Goal: Transaction & Acquisition: Purchase product/service

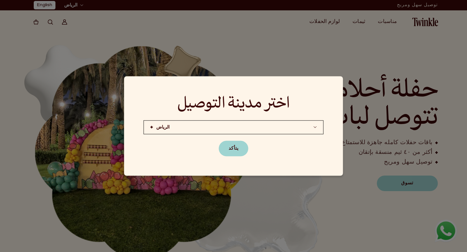
click at [228, 151] on button "يتأكد" at bounding box center [233, 149] width 29 height 16
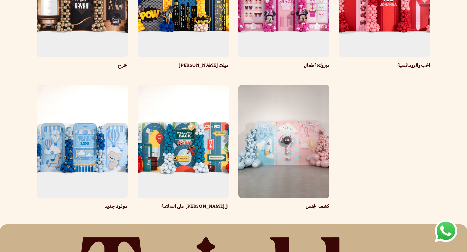
scroll to position [334, 0]
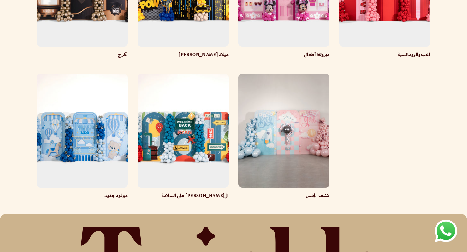
click at [298, 193] on link "كشف الجنس" at bounding box center [283, 196] width 91 height 6
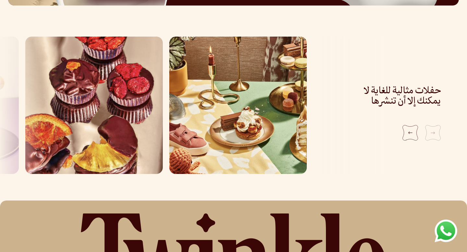
scroll to position [534, 2]
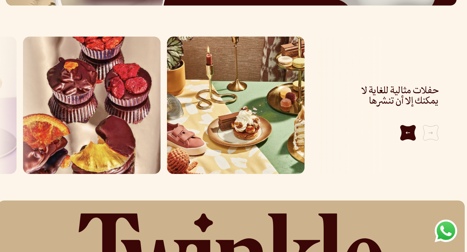
click at [410, 130] on div "Next slide" at bounding box center [408, 133] width 16 height 16
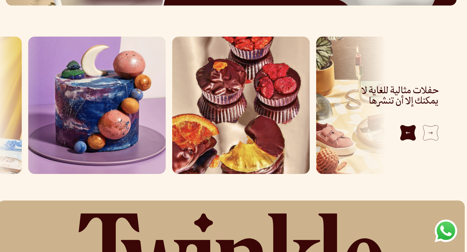
click at [410, 131] on div "Next slide" at bounding box center [408, 133] width 16 height 16
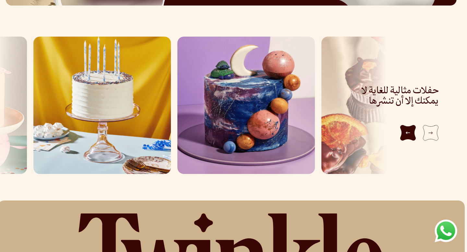
click at [413, 131] on div "Next slide" at bounding box center [408, 133] width 16 height 16
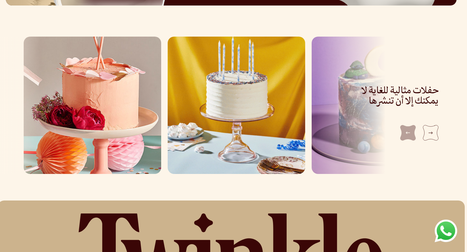
click at [413, 131] on div at bounding box center [392, 133] width 91 height 16
click at [432, 128] on div "Previous slide" at bounding box center [431, 133] width 16 height 16
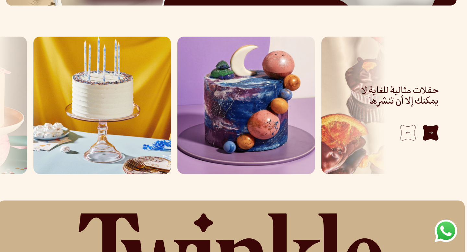
click at [432, 128] on div "Previous slide" at bounding box center [431, 133] width 16 height 16
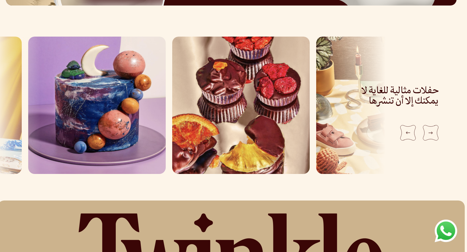
click at [123, 127] on img "3 / 5" at bounding box center [96, 105] width 137 height 137
click at [394, 88] on h3 "حفلات مثالية للغاية لا يمكنك إلا أن تنشرها" at bounding box center [392, 96] width 91 height 21
click at [348, 85] on div "حفلات مثالية للغاية لا يمكنك إلا أن تنشرها" at bounding box center [392, 105] width 91 height 137
click at [427, 133] on div "Previous slide" at bounding box center [431, 133] width 16 height 16
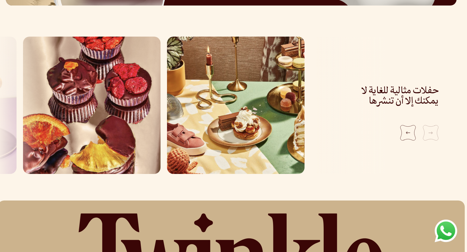
click at [270, 117] on img "1 / 5" at bounding box center [235, 105] width 137 height 137
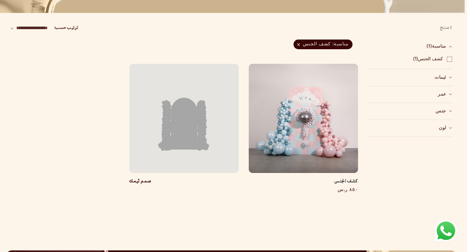
scroll to position [0, 2]
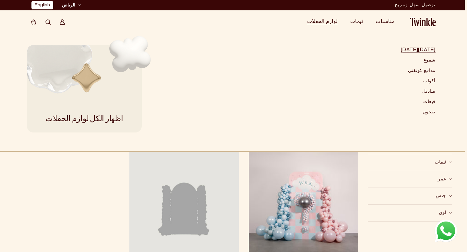
click at [421, 50] on link "[DATE][DATE]" at bounding box center [418, 50] width 35 height 10
